Goal: Task Accomplishment & Management: Use online tool/utility

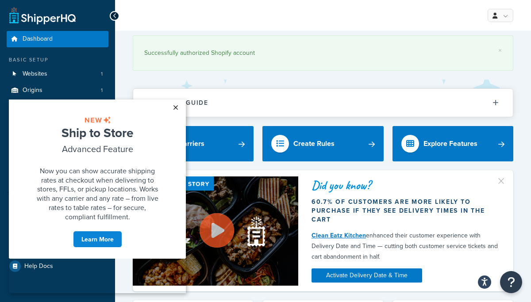
click at [175, 106] on link "×" at bounding box center [175, 108] width 15 height 16
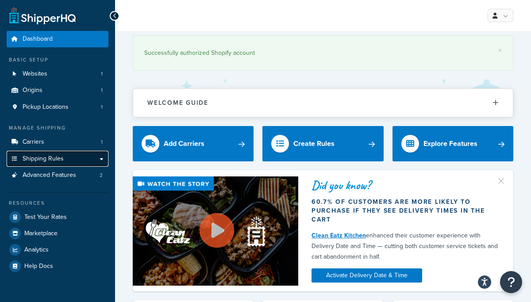
click at [53, 159] on span "Shipping Rules" at bounding box center [43, 159] width 41 height 8
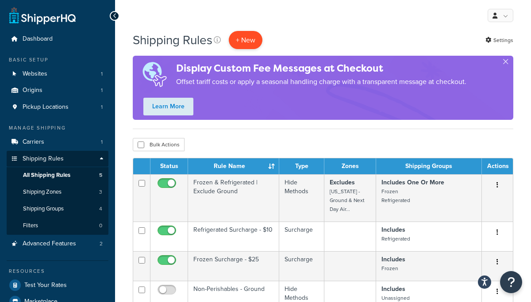
click at [250, 38] on p "+ New" at bounding box center [246, 40] width 34 height 18
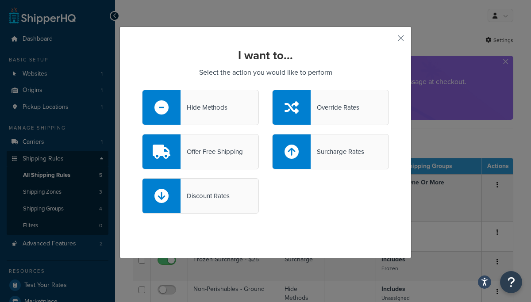
click at [202, 105] on div "Hide Methods" at bounding box center [203, 107] width 47 height 12
click at [0, 0] on input "Hide Methods" at bounding box center [0, 0] width 0 height 0
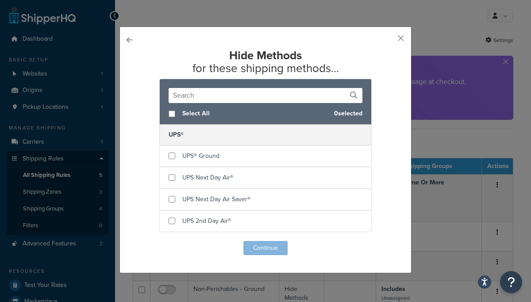
click at [237, 96] on input "text" at bounding box center [266, 95] width 194 height 15
click at [389, 40] on button "button" at bounding box center [388, 41] width 2 height 2
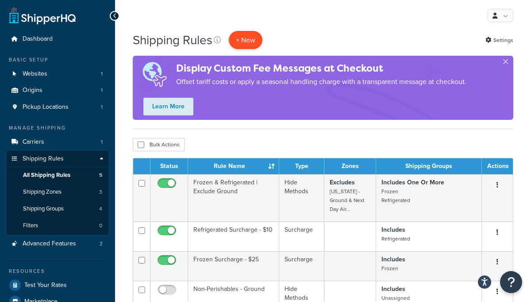
click at [248, 40] on p "+ New" at bounding box center [246, 40] width 34 height 18
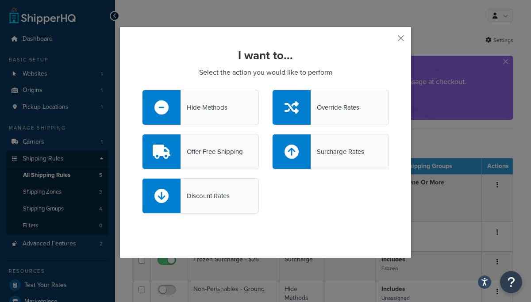
click at [227, 109] on div "Hide Methods" at bounding box center [203, 107] width 47 height 12
click at [0, 0] on input "Hide Methods" at bounding box center [0, 0] width 0 height 0
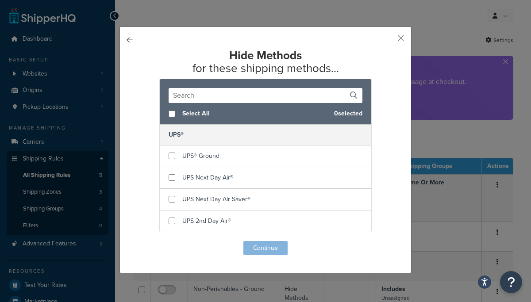
click at [221, 96] on input "text" at bounding box center [266, 95] width 194 height 15
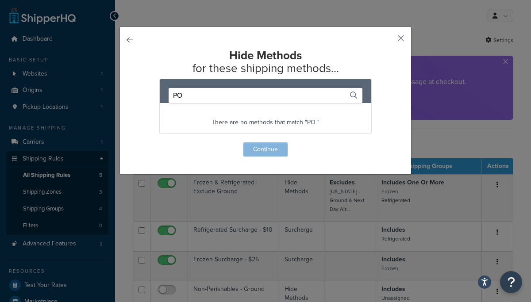
type input "PO"
click at [389, 40] on button "button" at bounding box center [388, 41] width 2 height 2
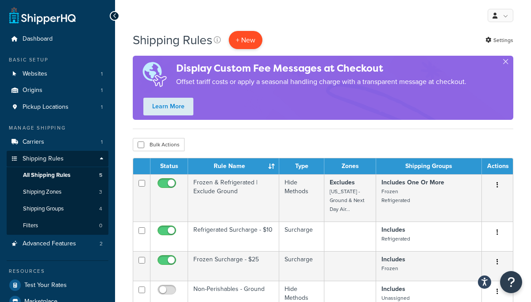
click at [249, 42] on p "+ New" at bounding box center [246, 40] width 34 height 18
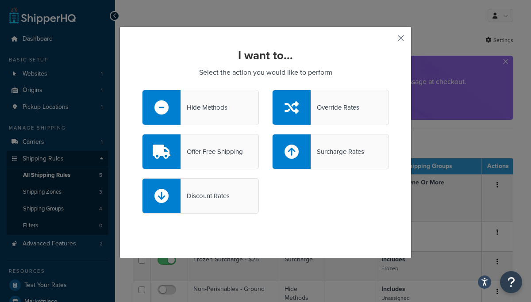
click at [389, 40] on button "button" at bounding box center [388, 41] width 2 height 2
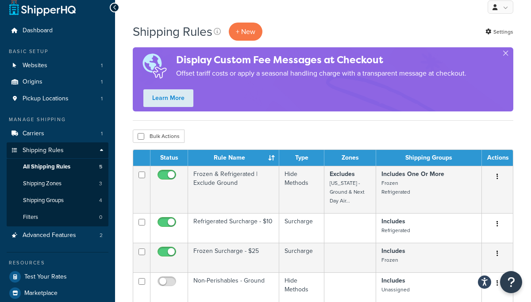
scroll to position [8, 0]
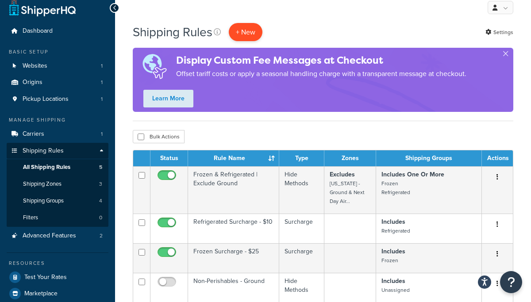
click at [247, 31] on p "+ New" at bounding box center [246, 32] width 34 height 18
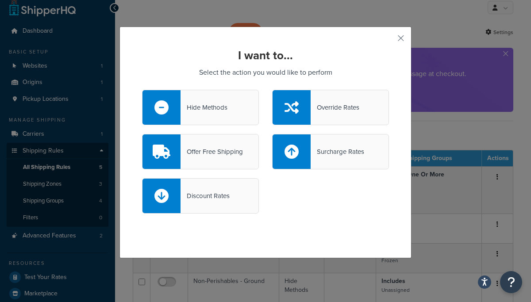
click at [199, 113] on div "Hide Methods" at bounding box center [200, 107] width 117 height 35
click at [0, 0] on input "Hide Methods" at bounding box center [0, 0] width 0 height 0
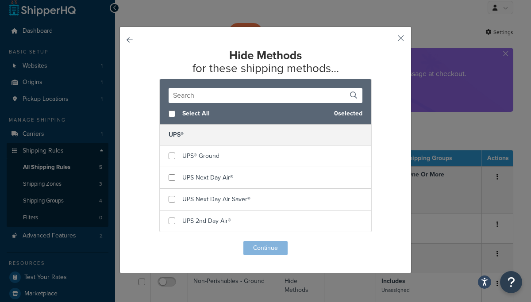
click at [192, 113] on span "Select All" at bounding box center [254, 113] width 145 height 12
checkbox input "true"
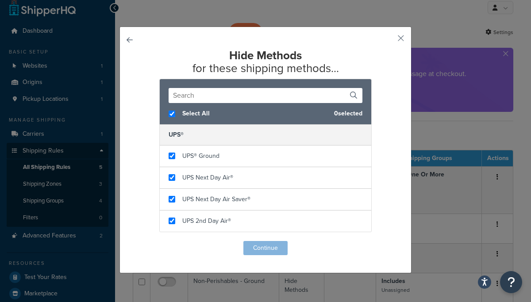
checkbox input "true"
click at [265, 246] on button "Continue" at bounding box center [265, 248] width 44 height 14
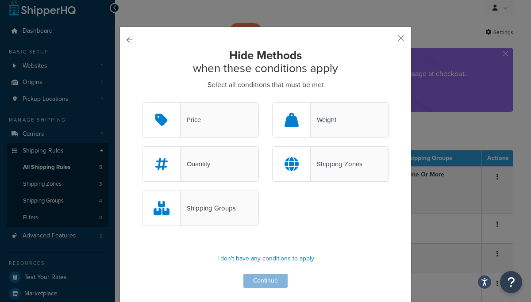
click at [348, 161] on div "Shipping Zones" at bounding box center [337, 164] width 52 height 12
click at [0, 0] on input "Shipping Zones" at bounding box center [0, 0] width 0 height 0
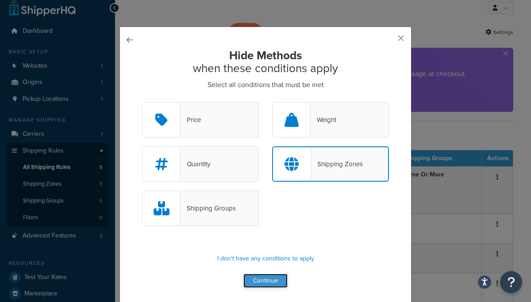
click at [265, 277] on button "Continue" at bounding box center [265, 281] width 44 height 14
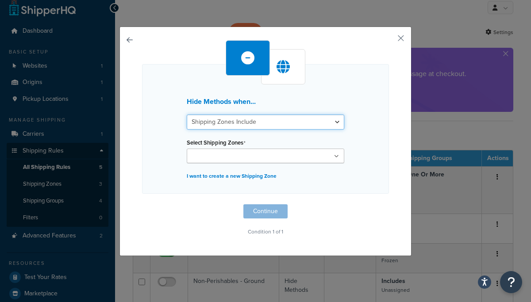
click at [335, 120] on select "Shipping Zones Include Shipping Zones Do Not Include" at bounding box center [265, 122] width 157 height 15
click at [338, 156] on icon at bounding box center [336, 156] width 5 height 5
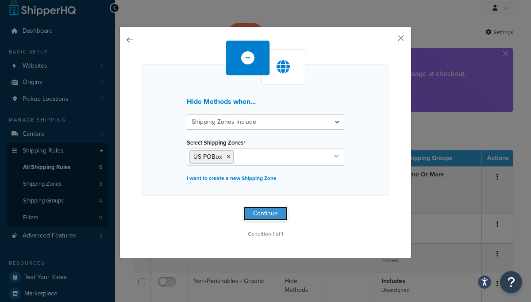
click at [261, 214] on button "Continue" at bounding box center [265, 214] width 44 height 14
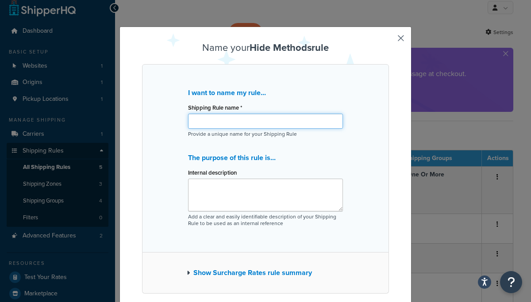
click at [233, 121] on input "Shipping Rule name *" at bounding box center [265, 121] width 155 height 15
type input "NO PO BOX SHIP TO"
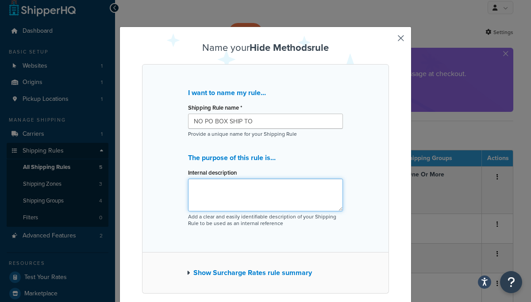
click at [219, 194] on textarea "Internal description" at bounding box center [265, 195] width 155 height 33
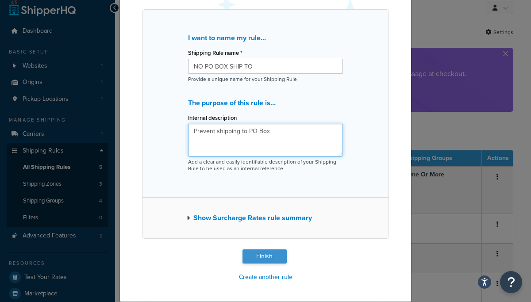
type textarea "Prevent shipping to PO Box"
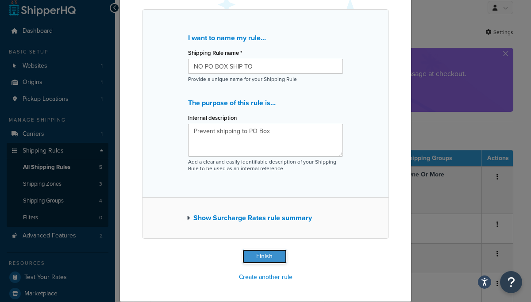
click at [265, 256] on button "Finish" at bounding box center [264, 256] width 44 height 14
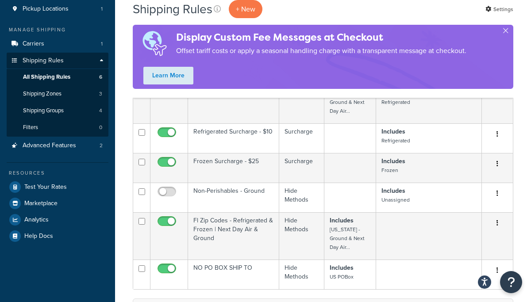
scroll to position [105, 0]
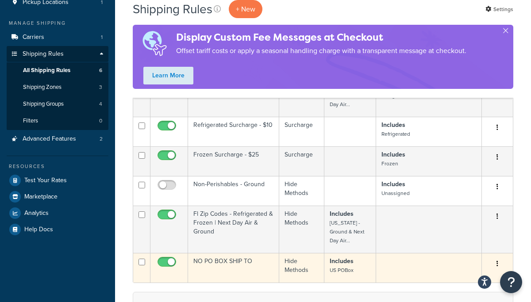
click at [226, 253] on td "NO PO BOX SHIP TO" at bounding box center [233, 268] width 91 height 30
